Goal: Find specific page/section: Find specific page/section

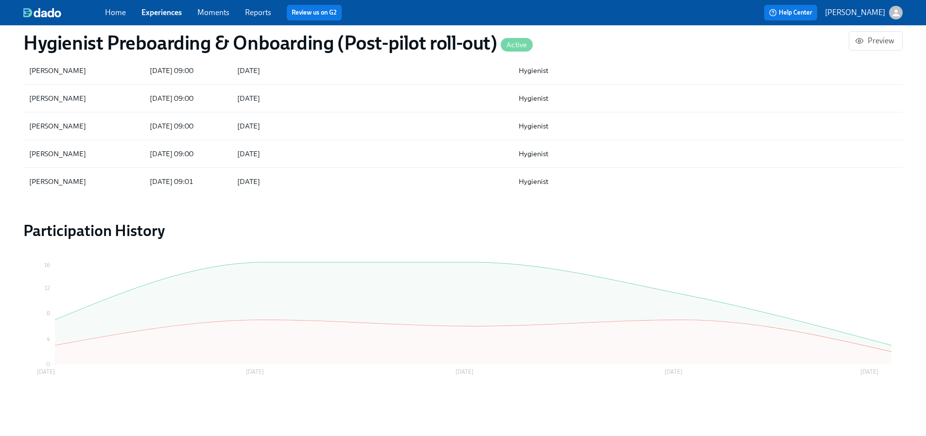
scroll to position [1063, 0]
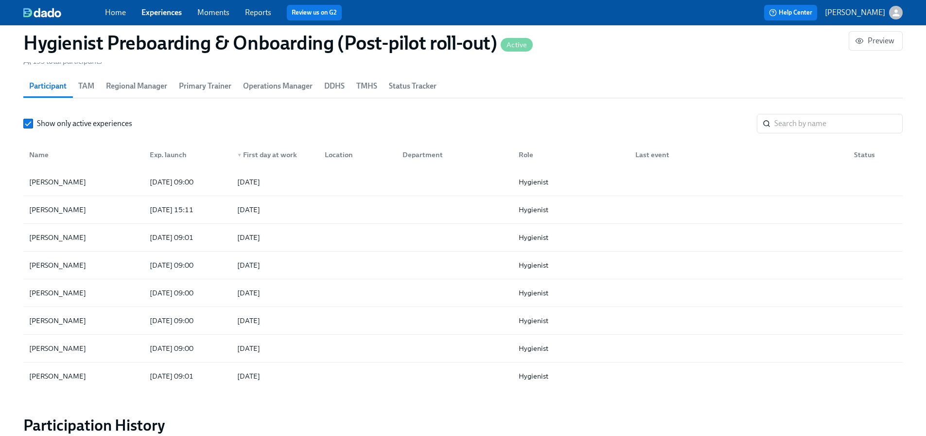
click at [372, 83] on span "TMHS" at bounding box center [366, 86] width 21 height 14
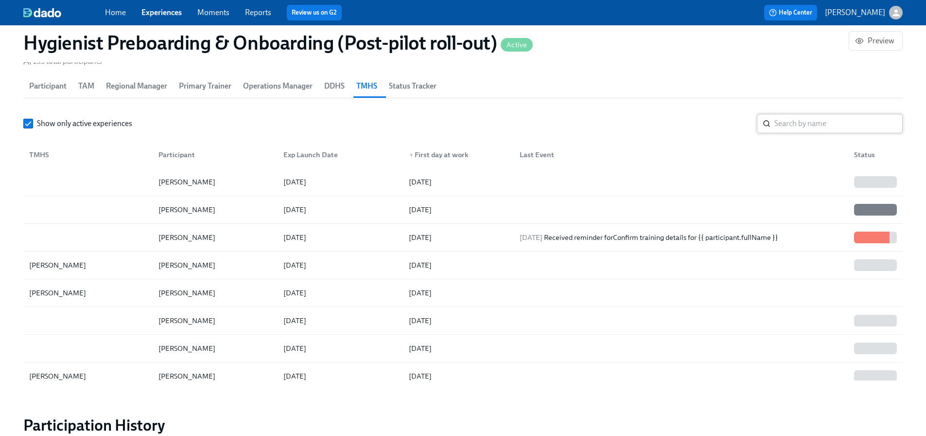
click at [868, 126] on input "search" at bounding box center [838, 123] width 128 height 19
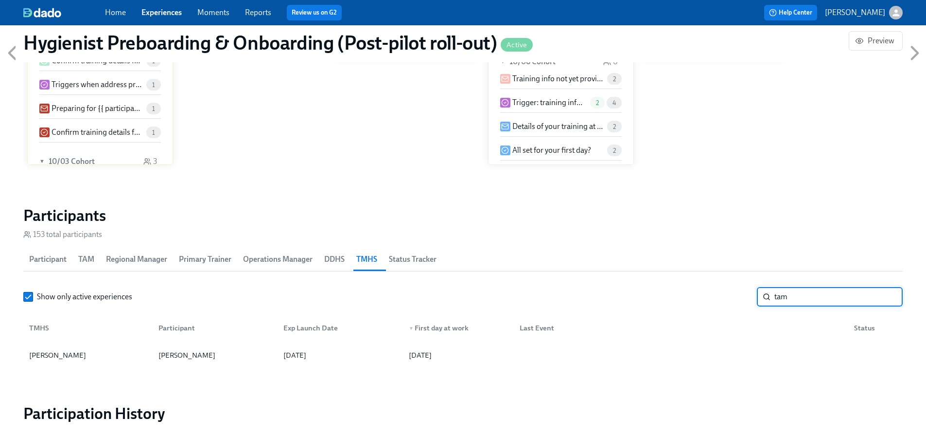
scroll to position [975, 0]
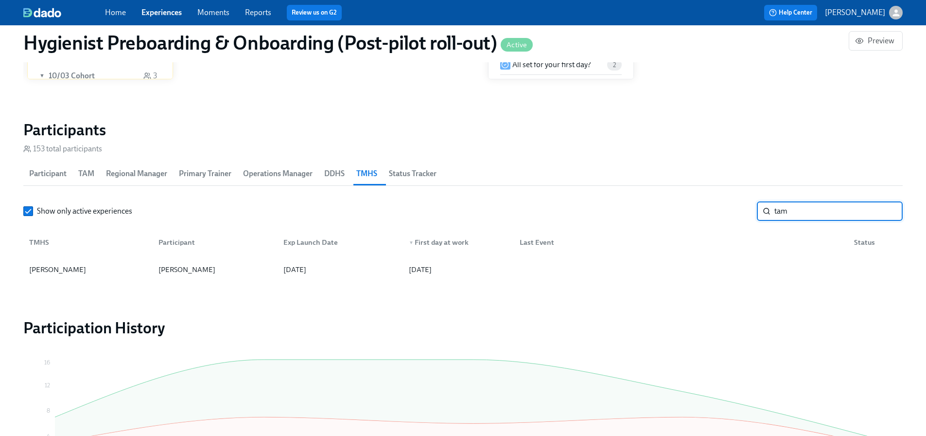
click at [344, 168] on span "DDHS" at bounding box center [334, 174] width 20 height 14
click at [801, 208] on input "tam" at bounding box center [838, 210] width 128 height 19
type input "[PERSON_NAME]"
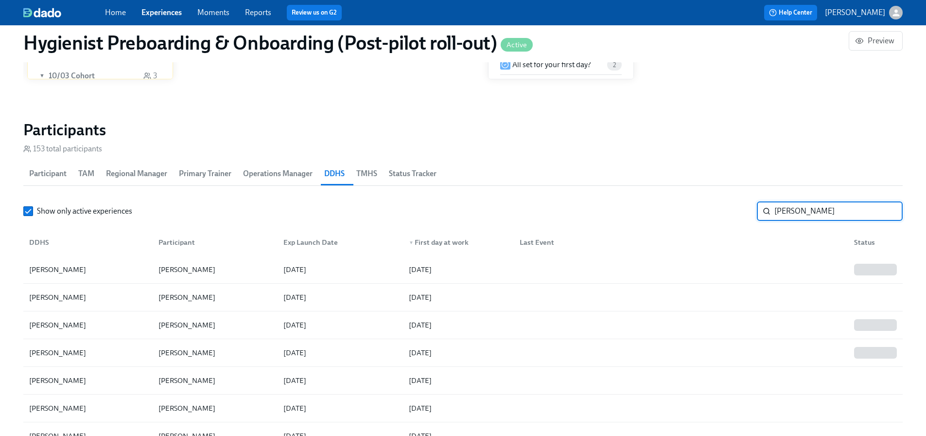
click at [801, 208] on input "[PERSON_NAME]" at bounding box center [838, 210] width 128 height 19
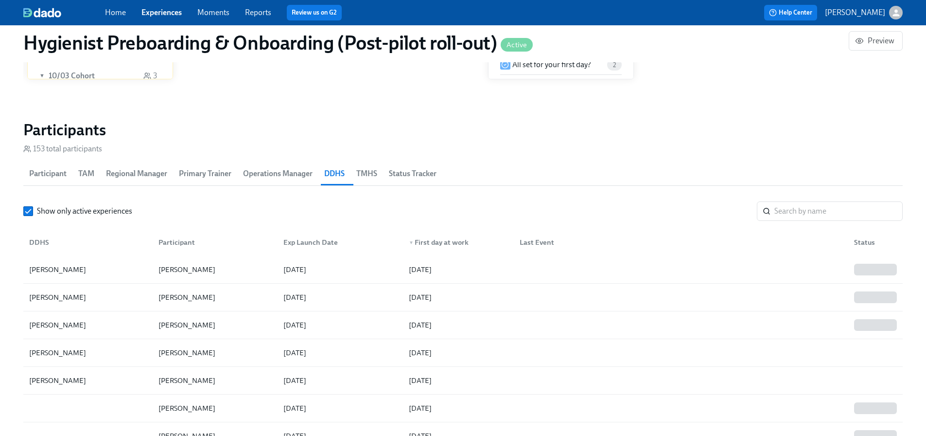
click at [371, 175] on span "TMHS" at bounding box center [366, 174] width 21 height 14
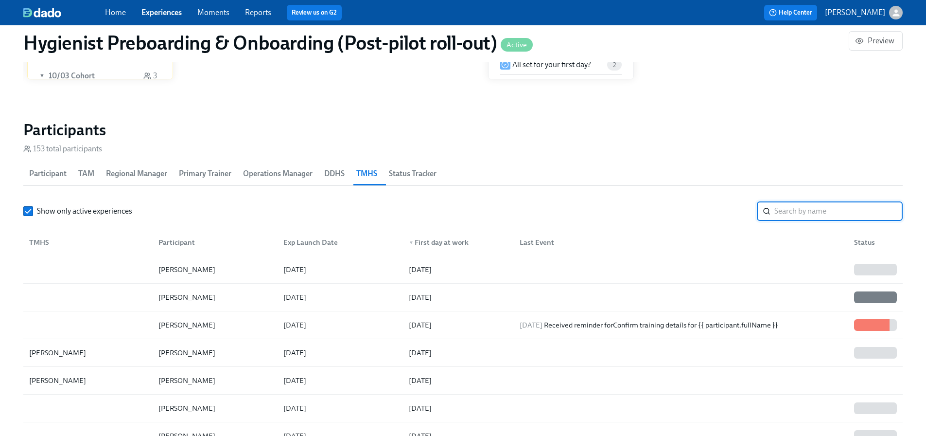
click at [843, 218] on input "search" at bounding box center [838, 210] width 128 height 19
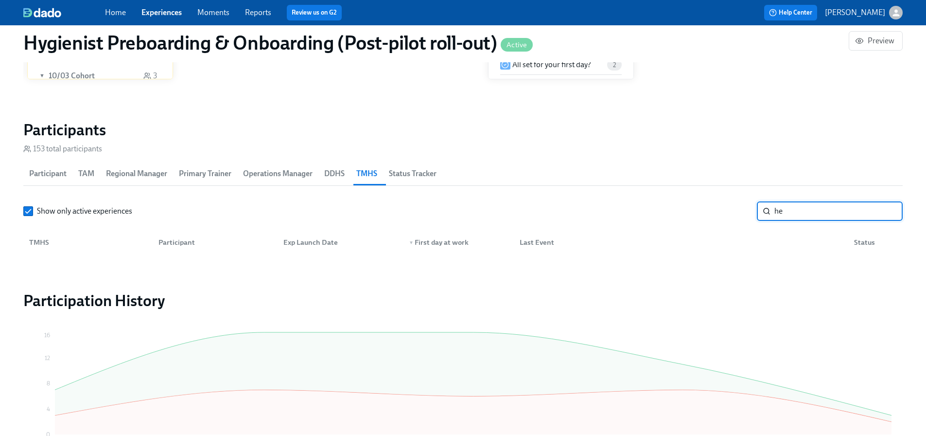
type input "h"
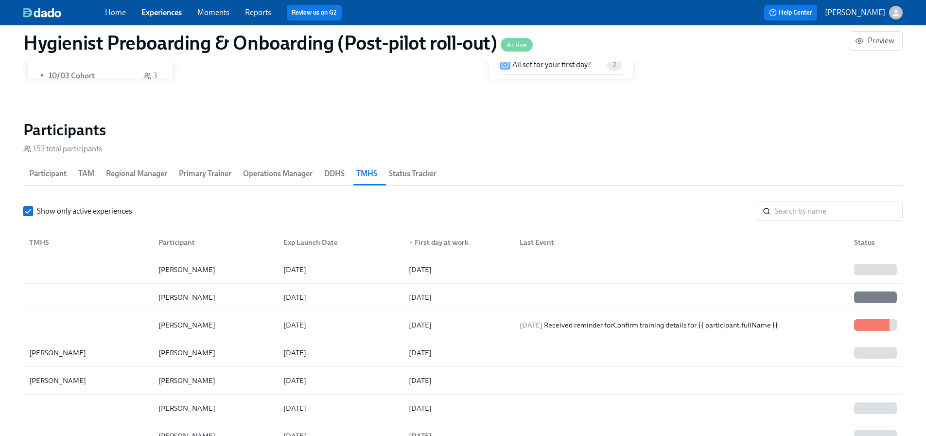
click at [144, 175] on span "Regional Manager" at bounding box center [136, 174] width 61 height 14
